Goal: Task Accomplishment & Management: Manage account settings

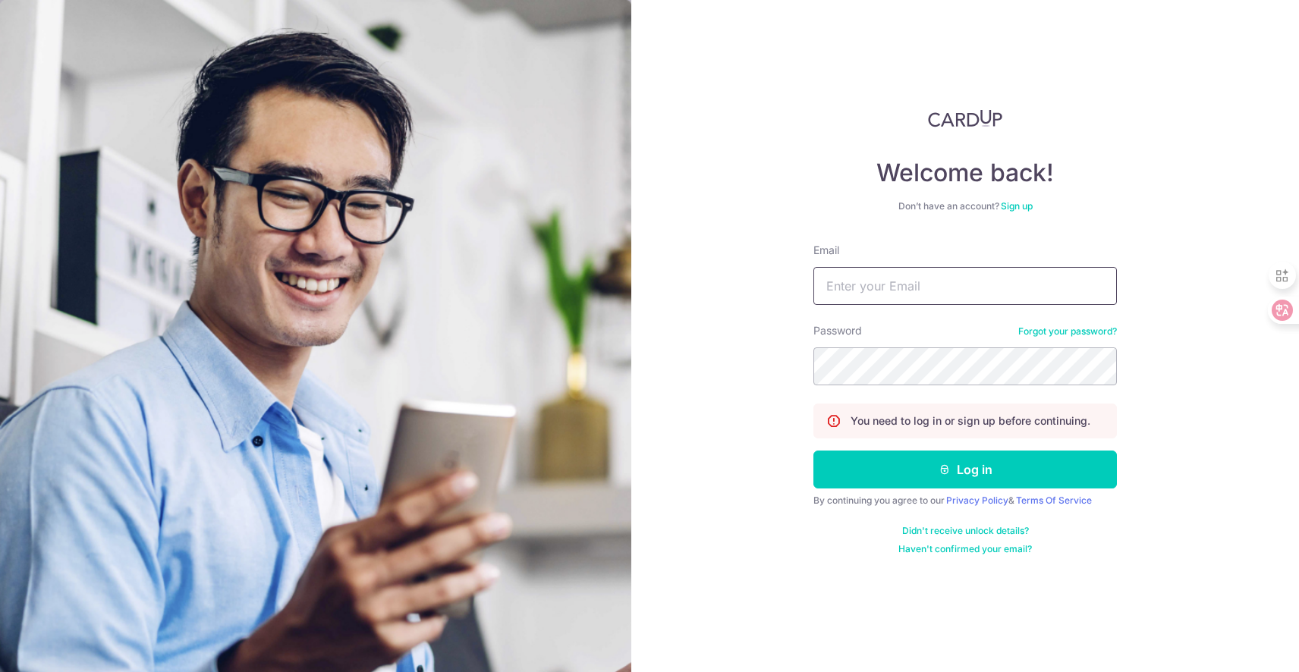
type input "[EMAIL_ADDRESS][DOMAIN_NAME]"
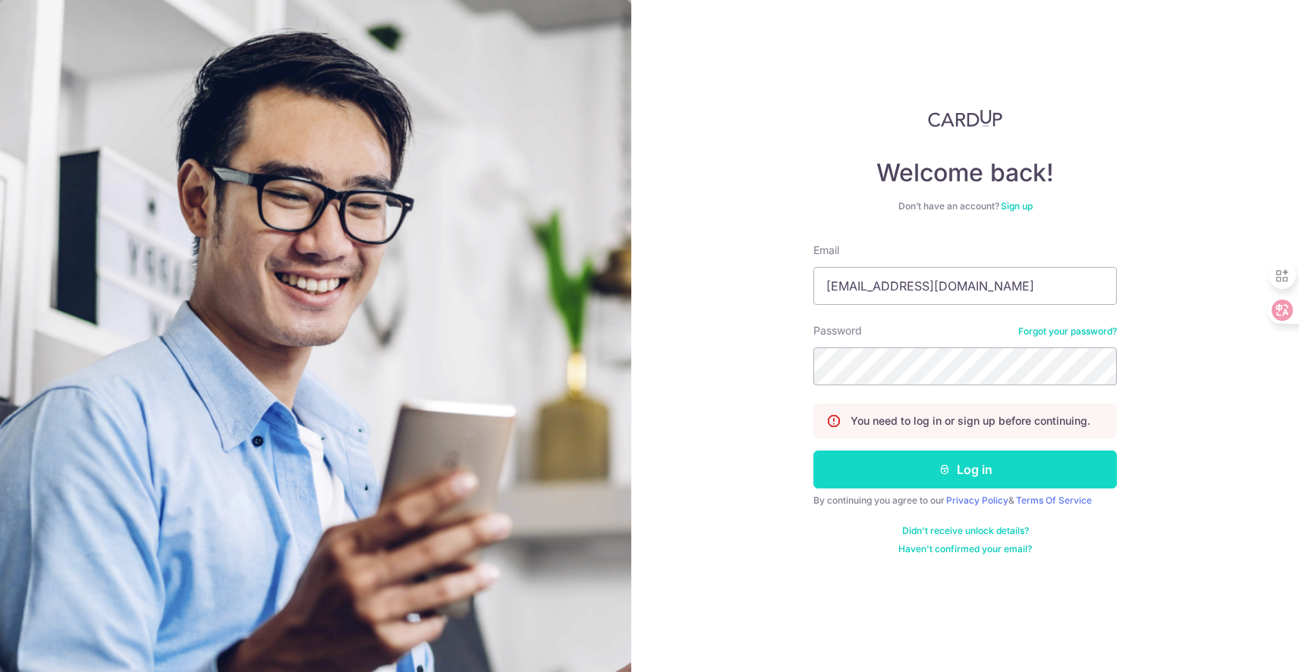
click at [877, 458] on button "Log in" at bounding box center [966, 470] width 304 height 38
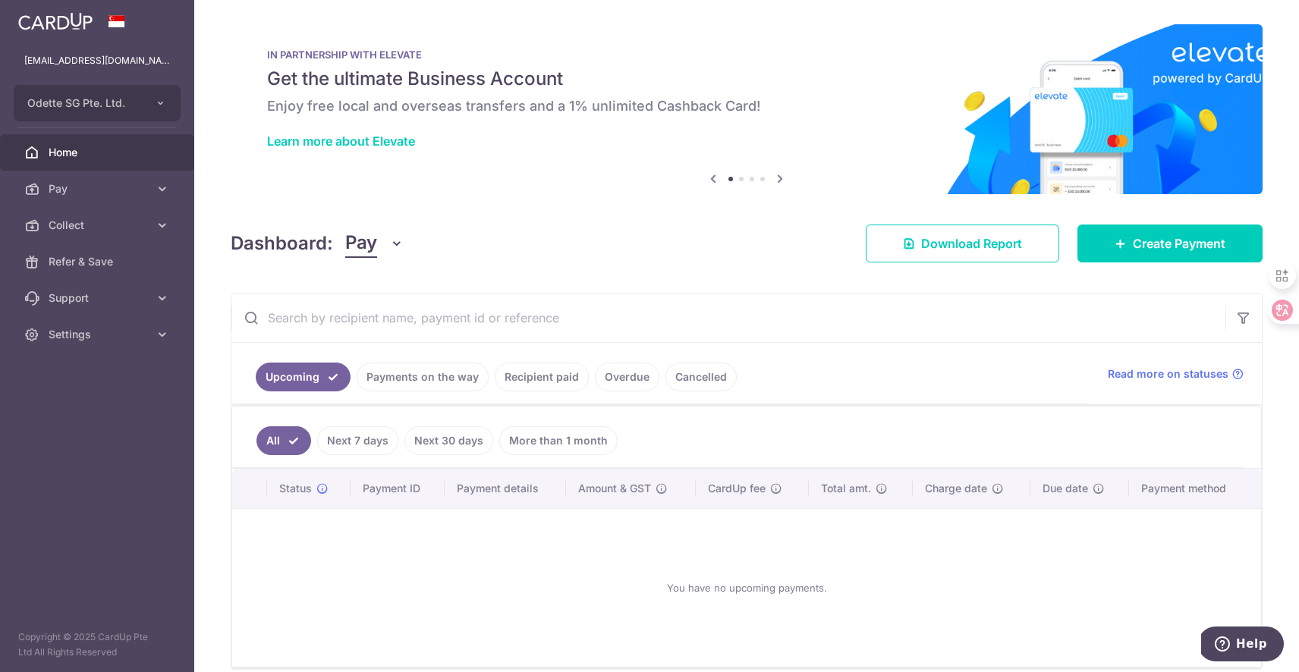
click at [534, 378] on link "Recipient paid" at bounding box center [542, 377] width 94 height 29
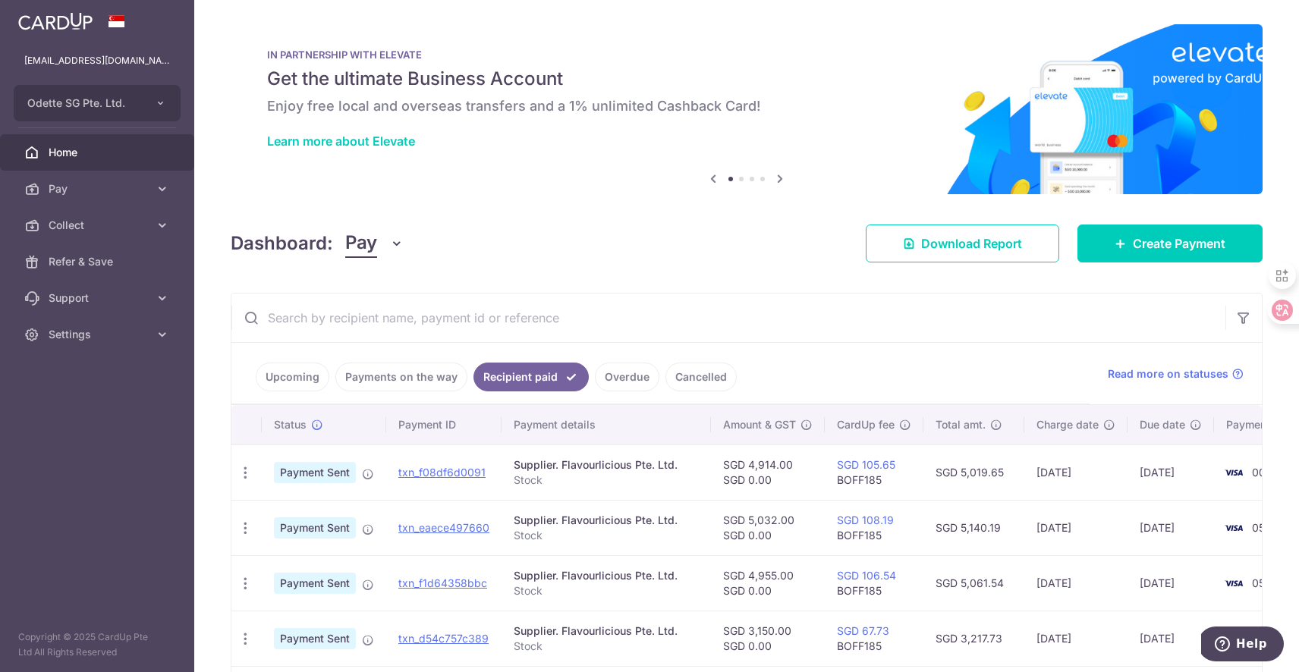
click at [451, 376] on link "Payments on the way" at bounding box center [401, 377] width 132 height 29
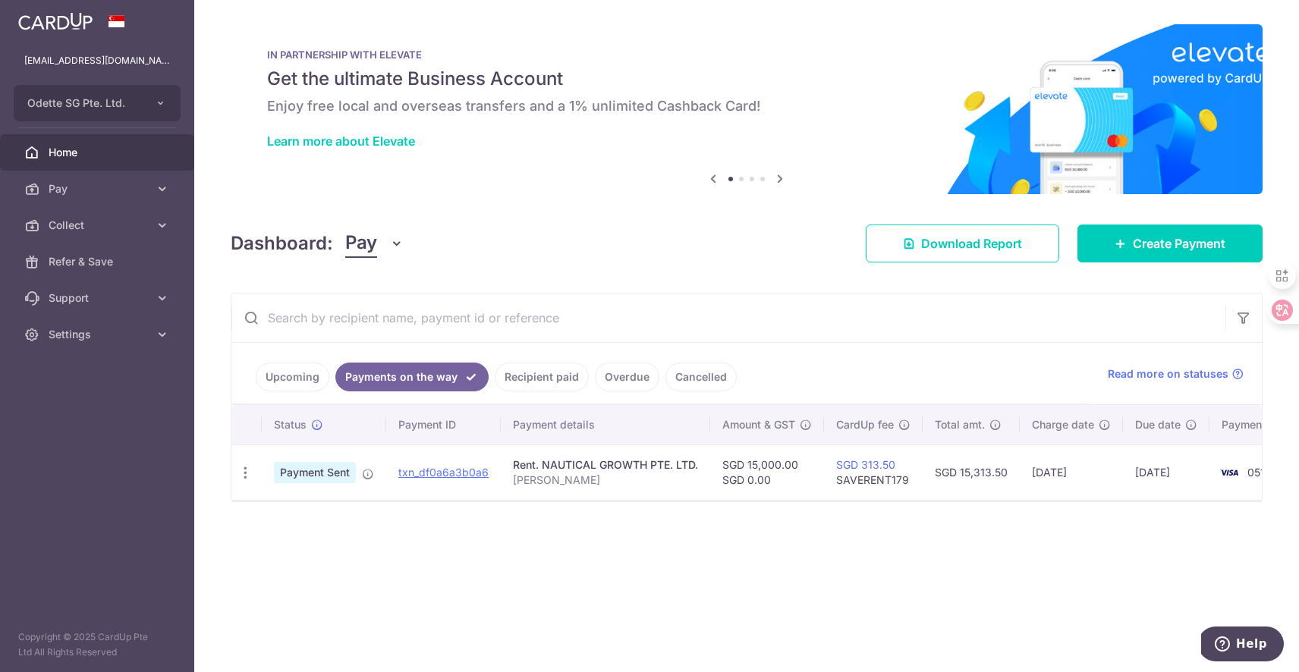
click at [443, 145] on div "Learn more about Elevate" at bounding box center [746, 141] width 959 height 15
click at [122, 329] on span "Settings" at bounding box center [99, 334] width 100 height 15
click at [73, 404] on span "Logout" at bounding box center [99, 407] width 100 height 15
